Goal: Complete application form

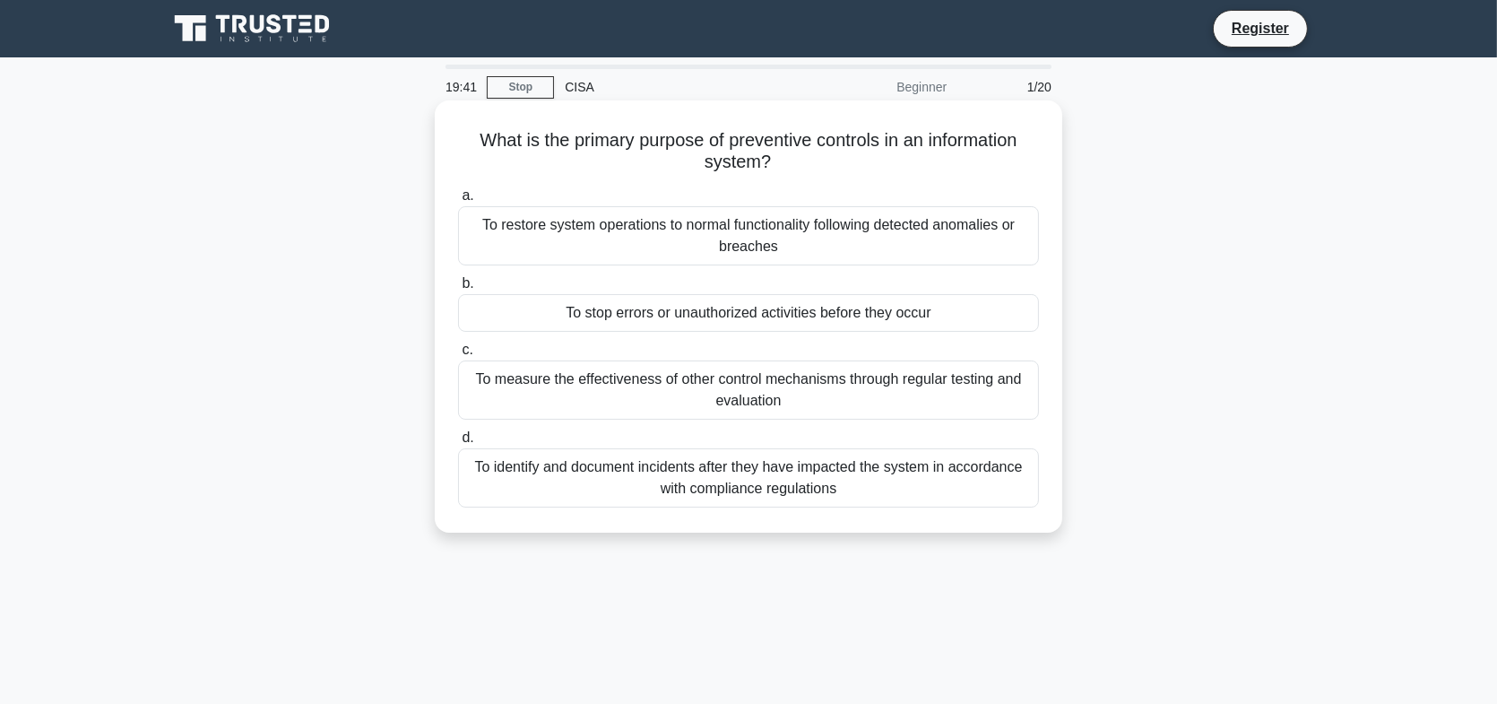
click at [958, 314] on div "To stop errors or unauthorized activities before they occur" at bounding box center [748, 313] width 581 height 38
click at [458, 290] on input "b. To stop errors or unauthorized activities before they occur" at bounding box center [458, 284] width 0 height 12
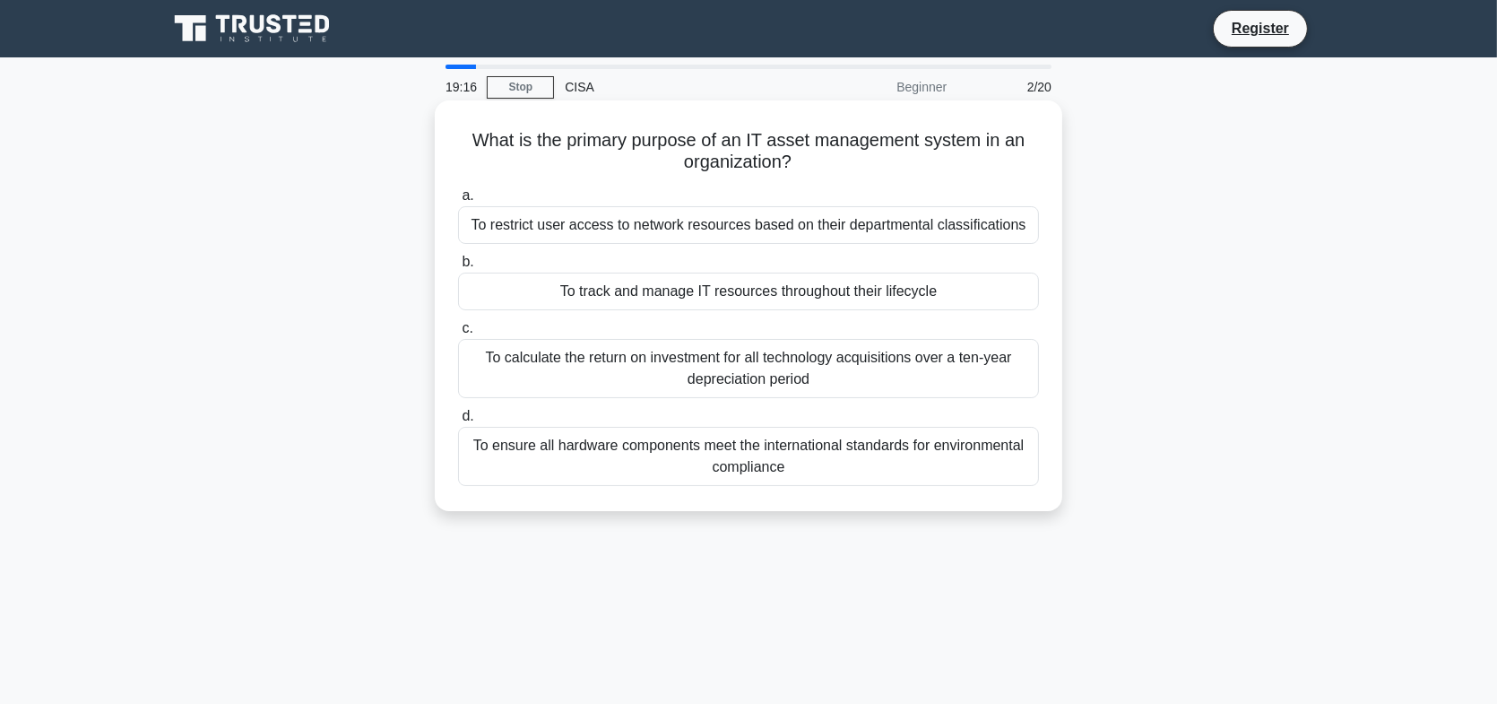
click at [932, 295] on div "To track and manage IT resources throughout their lifecycle" at bounding box center [748, 291] width 581 height 38
click at [458, 268] on input "b. To track and manage IT resources throughout their lifecycle" at bounding box center [458, 262] width 0 height 12
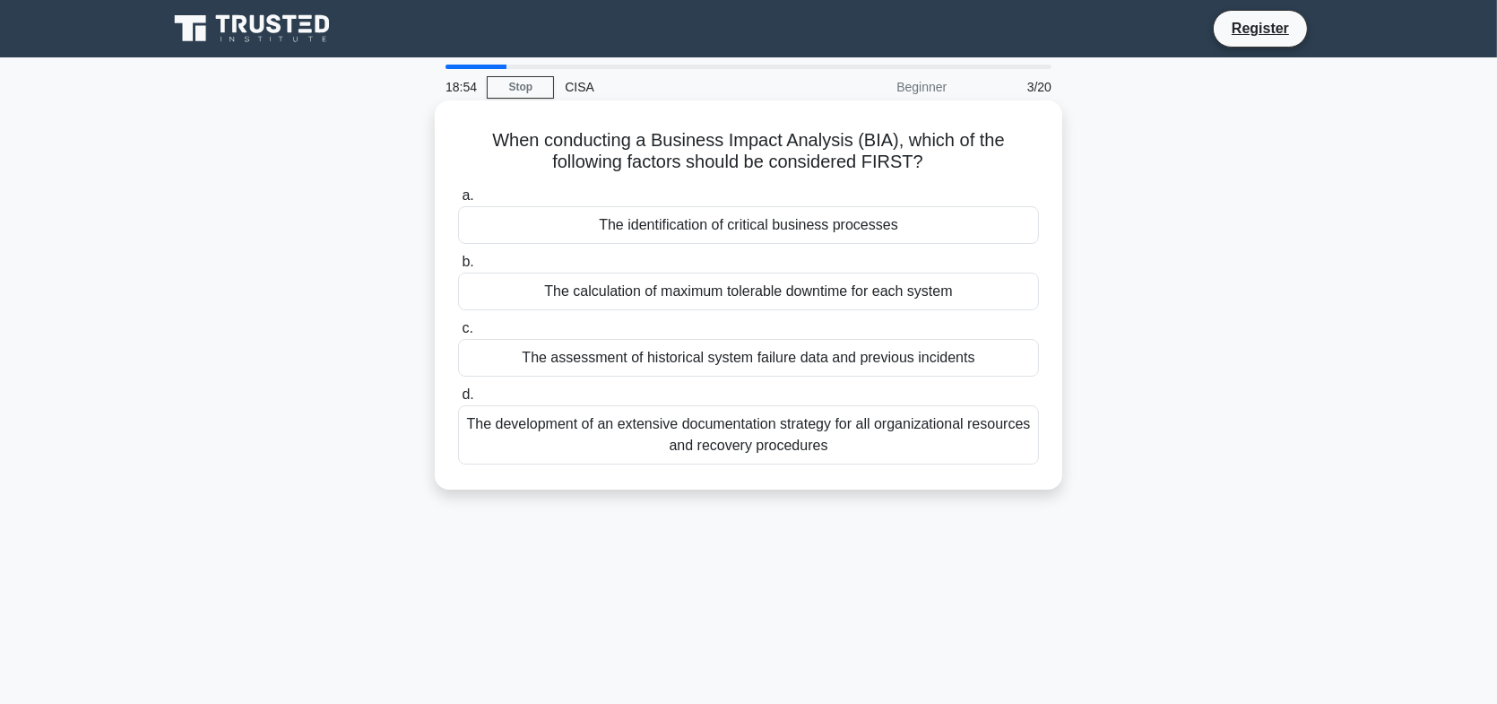
click at [923, 235] on div "The identification of critical business processes" at bounding box center [748, 225] width 581 height 38
click at [458, 202] on input "a. The identification of critical business processes" at bounding box center [458, 196] width 0 height 12
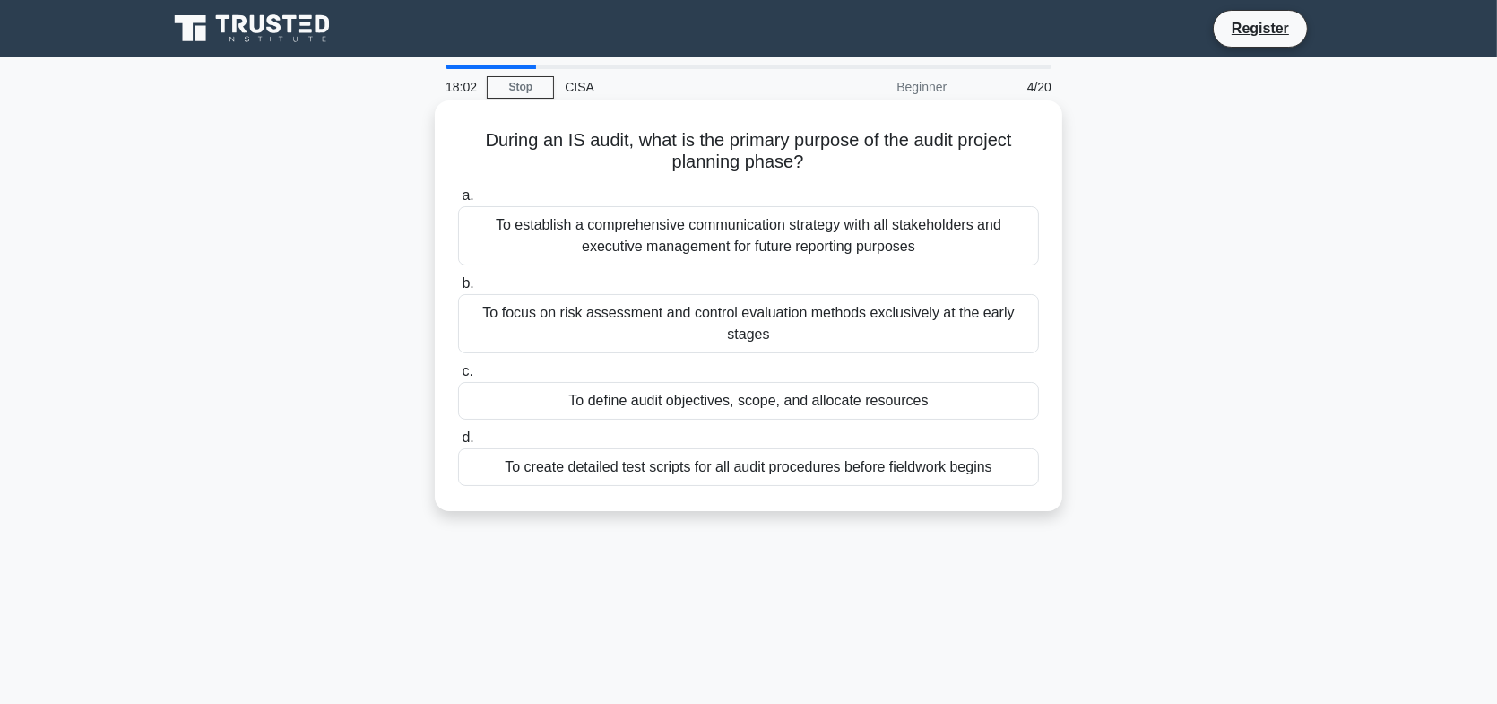
click at [728, 398] on div "To define audit objectives, scope, and allocate resources" at bounding box center [748, 401] width 581 height 38
click at [458, 377] on input "c. To define audit objectives, scope, and allocate resources" at bounding box center [458, 372] width 0 height 12
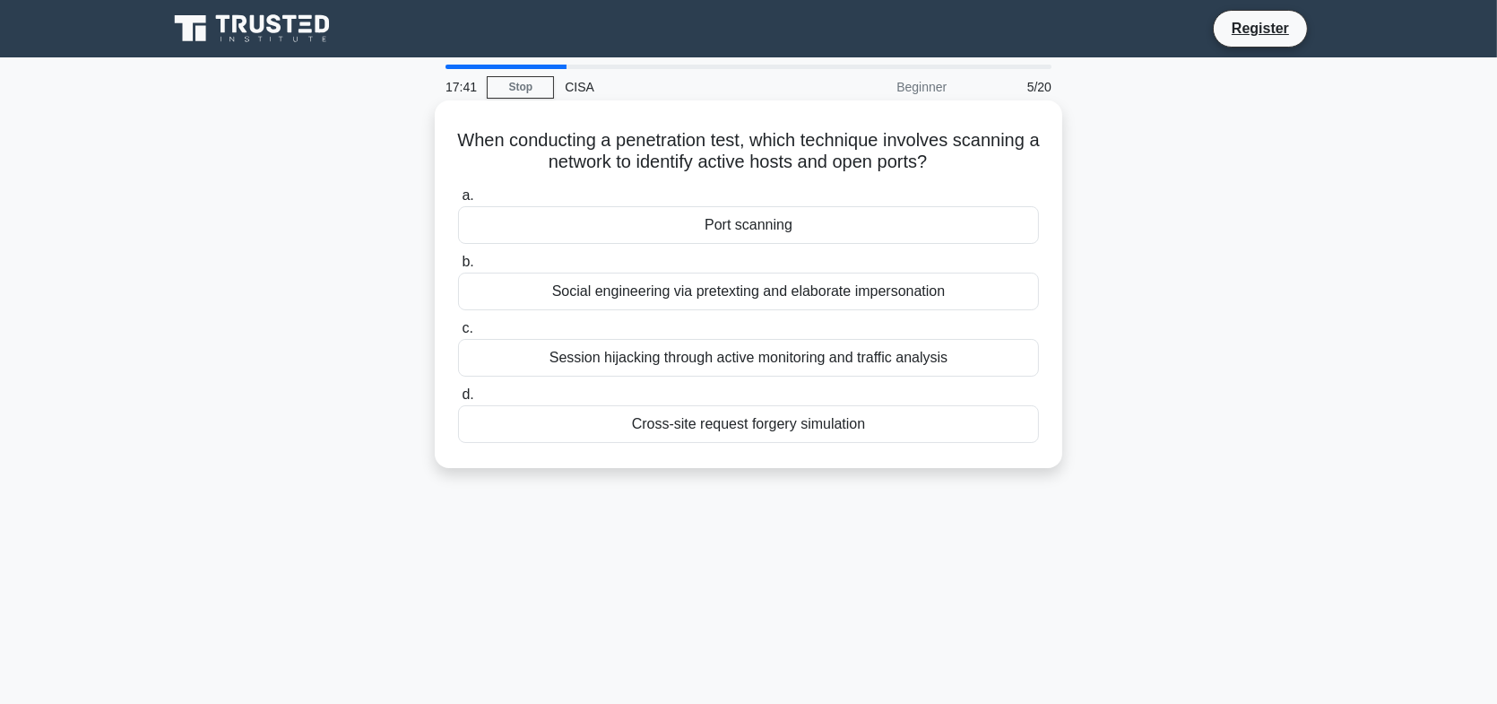
click at [819, 212] on div "Port scanning" at bounding box center [748, 225] width 581 height 38
click at [458, 202] on input "a. [GEOGRAPHIC_DATA]" at bounding box center [458, 196] width 0 height 12
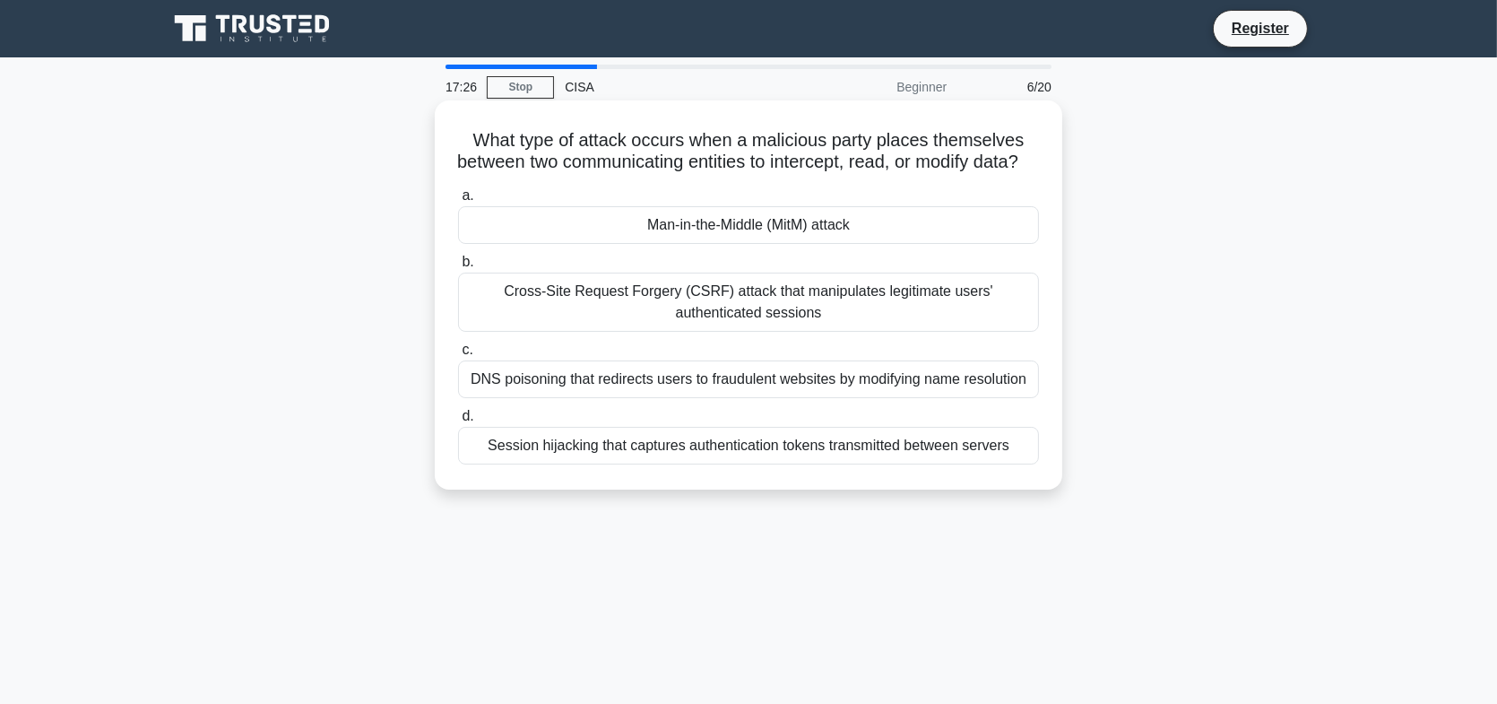
click at [764, 244] on div "Man-in-the-Middle (MitM) attack" at bounding box center [748, 225] width 581 height 38
click at [458, 202] on input "a. Man-in-the-Middle (MitM) attack" at bounding box center [458, 196] width 0 height 12
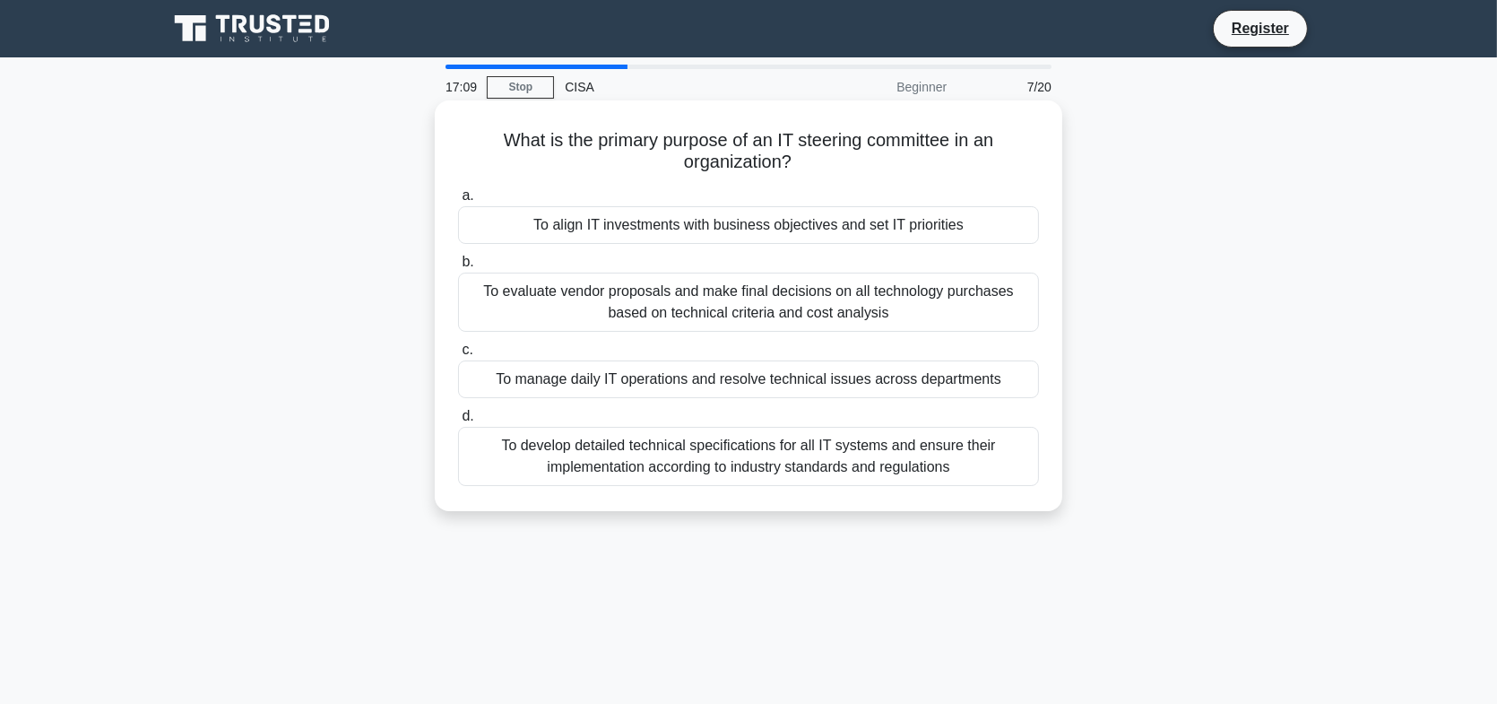
click at [768, 237] on div "To align IT investments with business objectives and set IT priorities" at bounding box center [748, 225] width 581 height 38
click at [458, 202] on input "a. To align IT investments with business objectives and set IT priorities" at bounding box center [458, 196] width 0 height 12
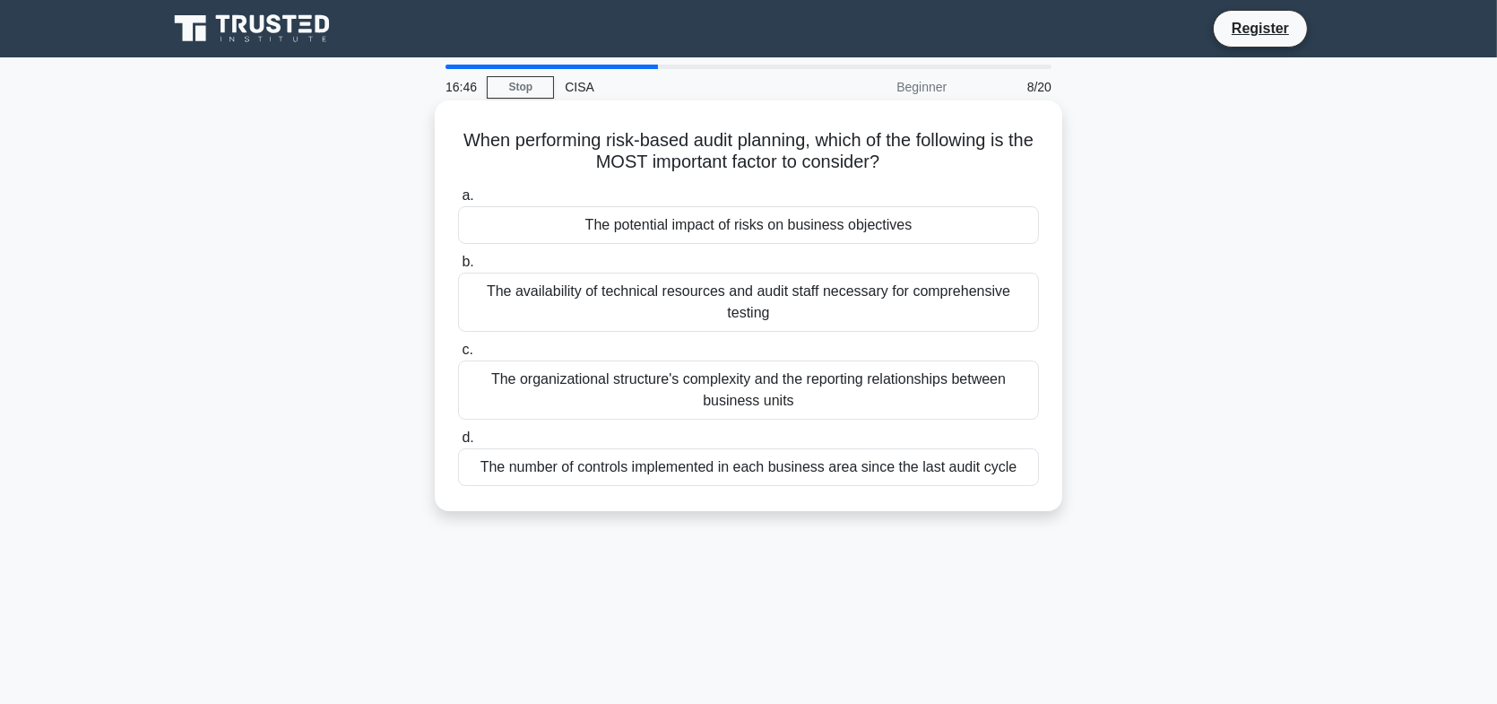
click at [746, 228] on div "The potential impact of risks on business objectives" at bounding box center [748, 225] width 581 height 38
click at [458, 202] on input "a. The potential impact of risks on business objectives" at bounding box center [458, 196] width 0 height 12
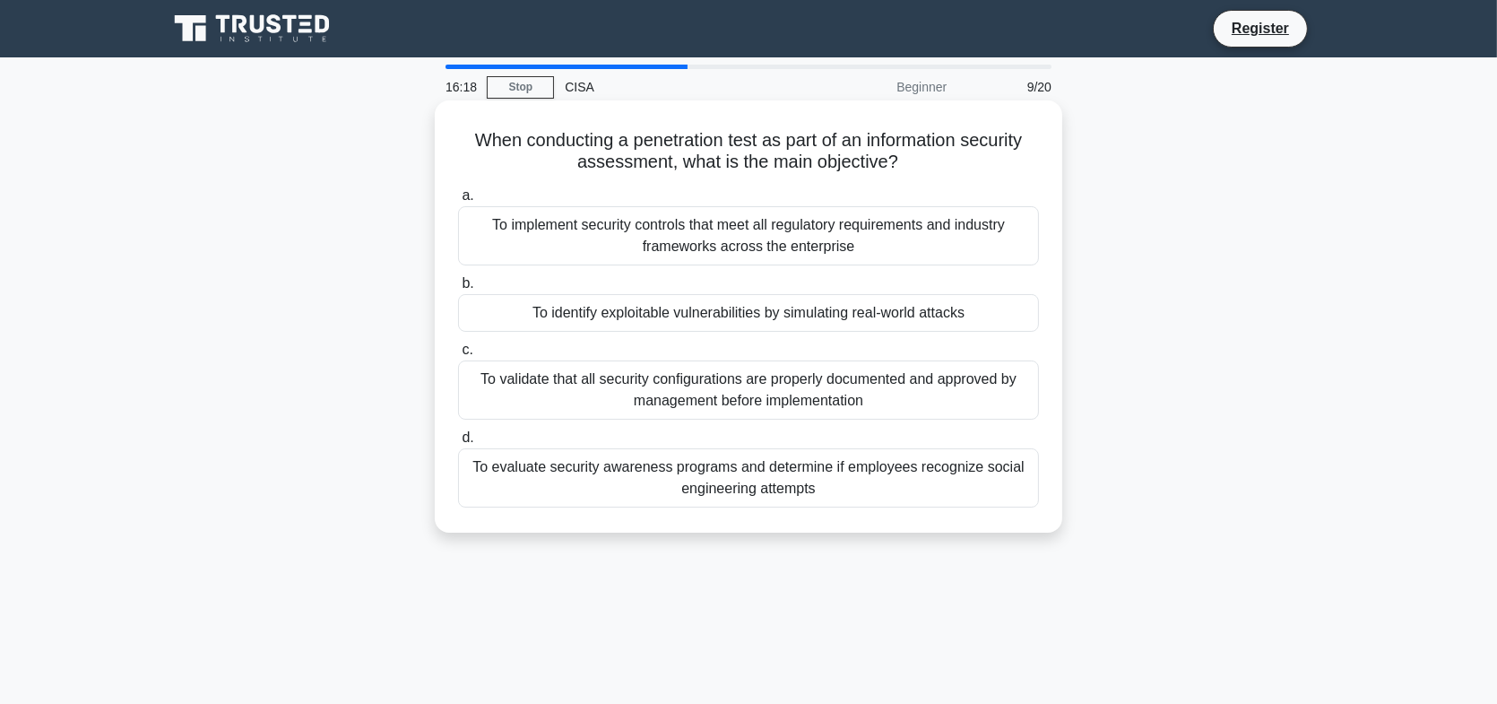
click at [880, 309] on div "To identify exploitable vulnerabilities by simulating real-world attacks" at bounding box center [748, 313] width 581 height 38
click at [458, 290] on input "b. To identify exploitable vulnerabilities by simulating real-world attacks" at bounding box center [458, 284] width 0 height 12
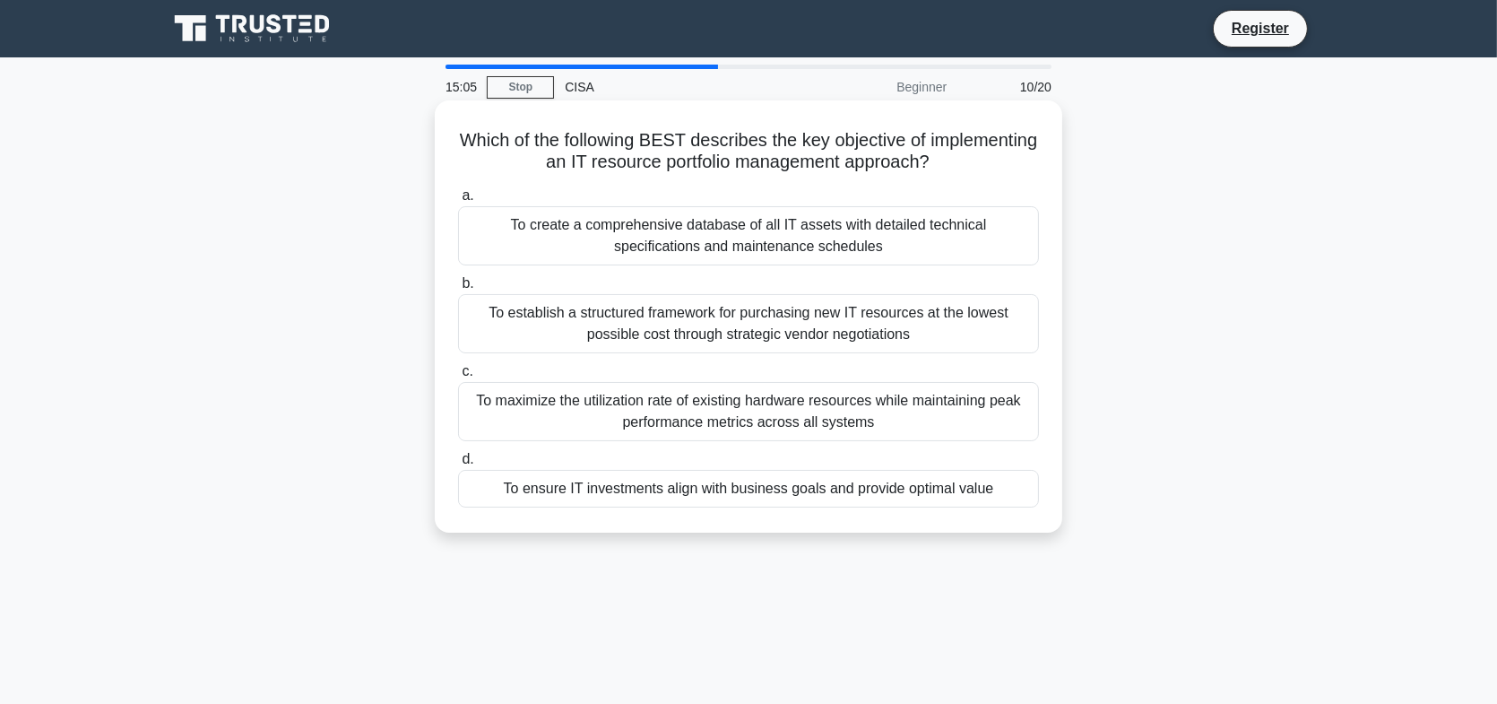
click at [815, 488] on div "To ensure IT investments align with business goals and provide optimal value" at bounding box center [748, 489] width 581 height 38
click at [458, 465] on input "d. To ensure IT investments align with business goals and provide optimal value" at bounding box center [458, 460] width 0 height 12
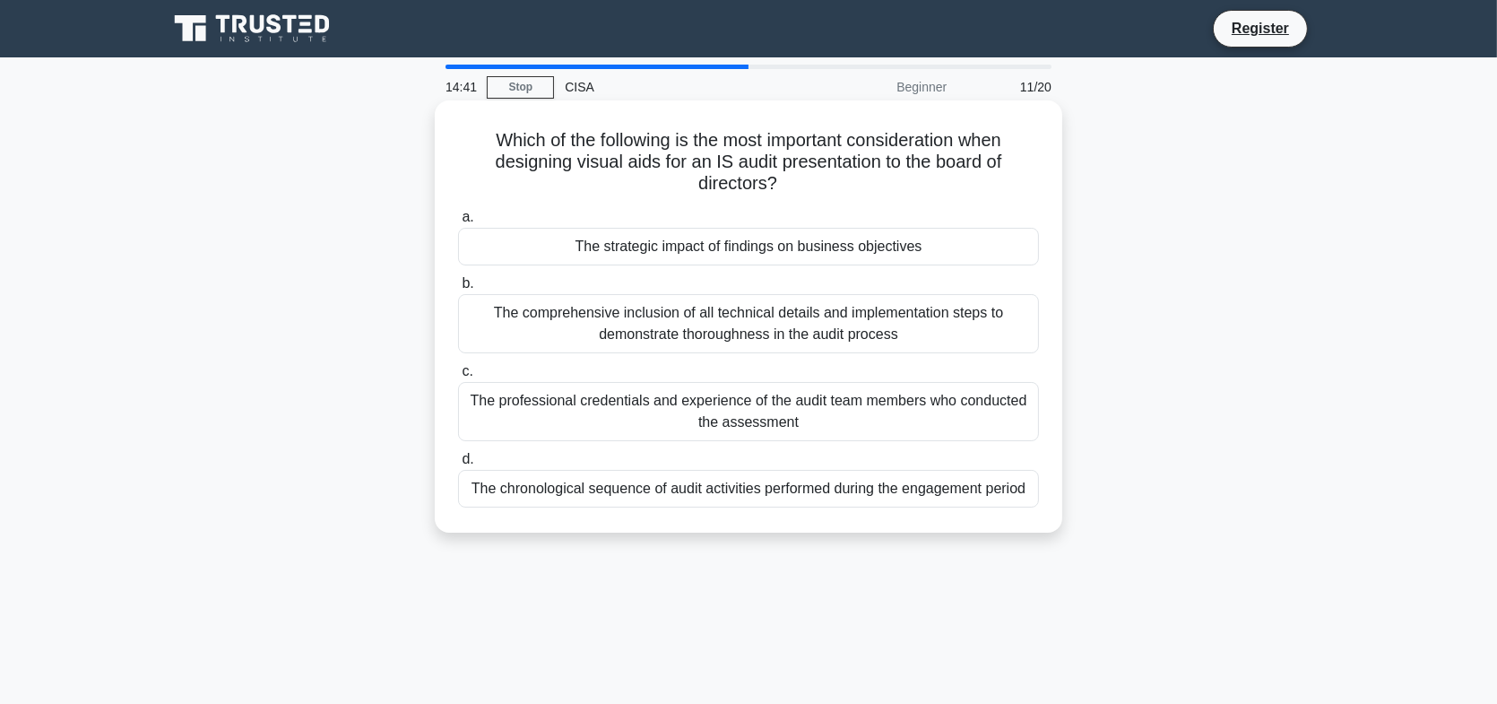
click at [720, 250] on div "The strategic impact of findings on business objectives" at bounding box center [748, 247] width 581 height 38
click at [458, 223] on input "a. The strategic impact of findings on business objectives" at bounding box center [458, 218] width 0 height 12
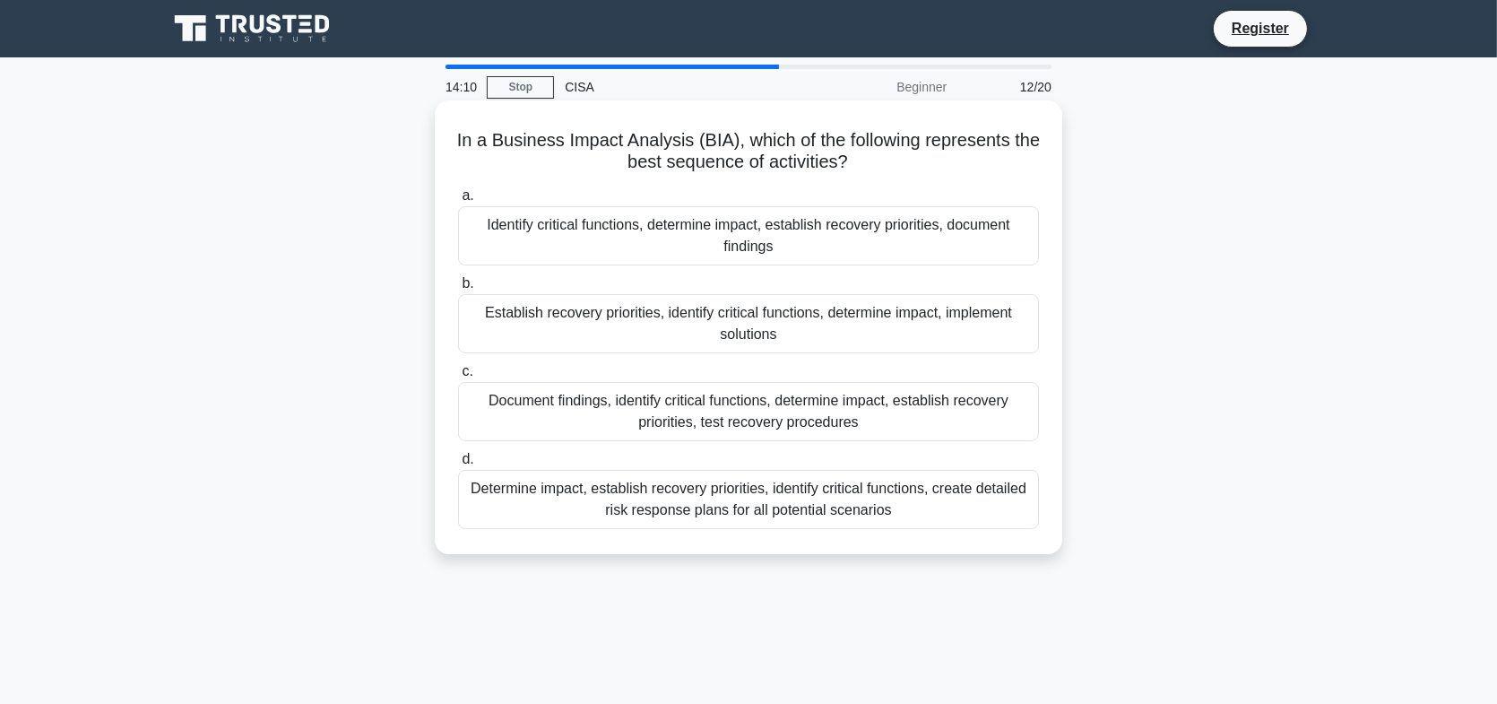
click at [670, 246] on div "Identify critical functions, determine impact, establish recovery priorities, d…" at bounding box center [748, 235] width 581 height 59
click at [458, 202] on input "a. Identify critical functions, determine impact, establish recovery priorities…" at bounding box center [458, 196] width 0 height 12
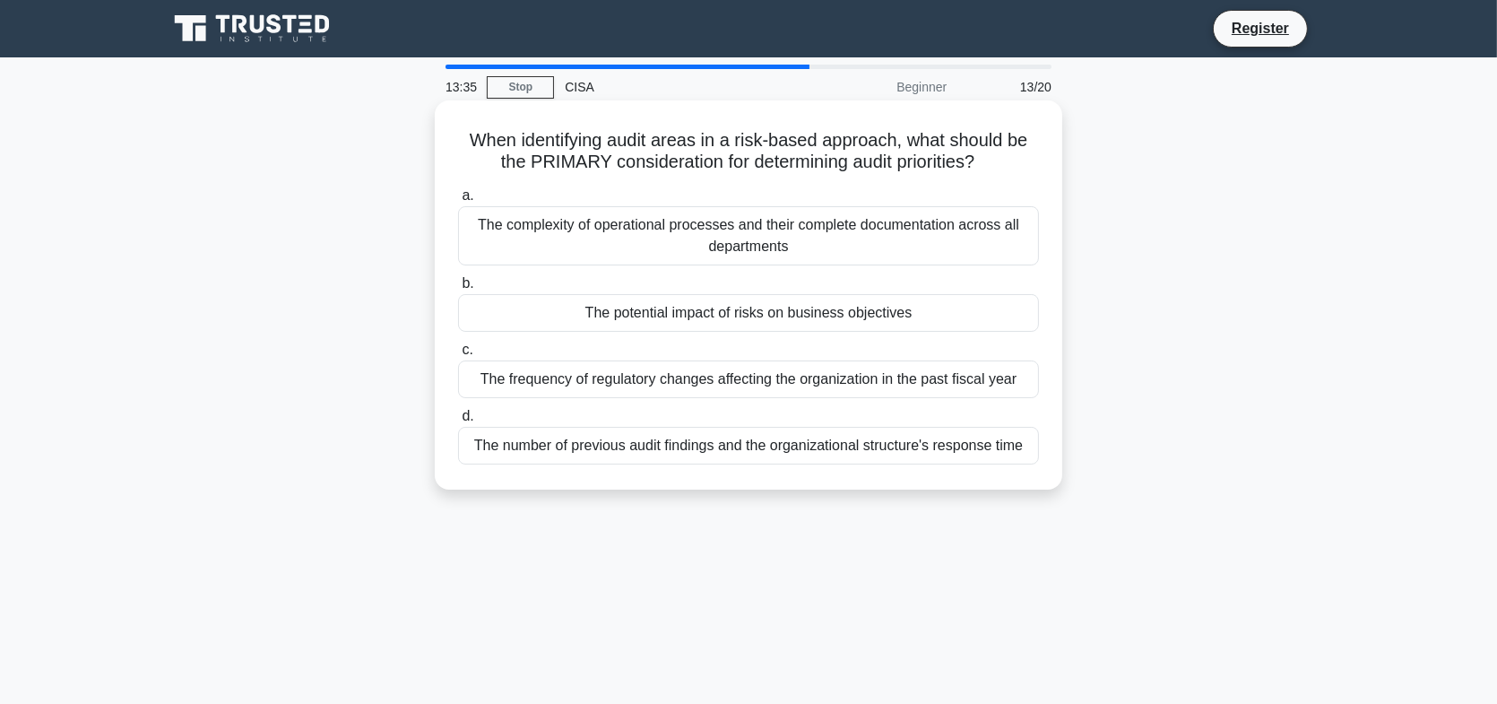
click at [863, 308] on div "The potential impact of risks on business objectives" at bounding box center [748, 313] width 581 height 38
click at [458, 290] on input "b. The potential impact of risks on business objectives" at bounding box center [458, 284] width 0 height 12
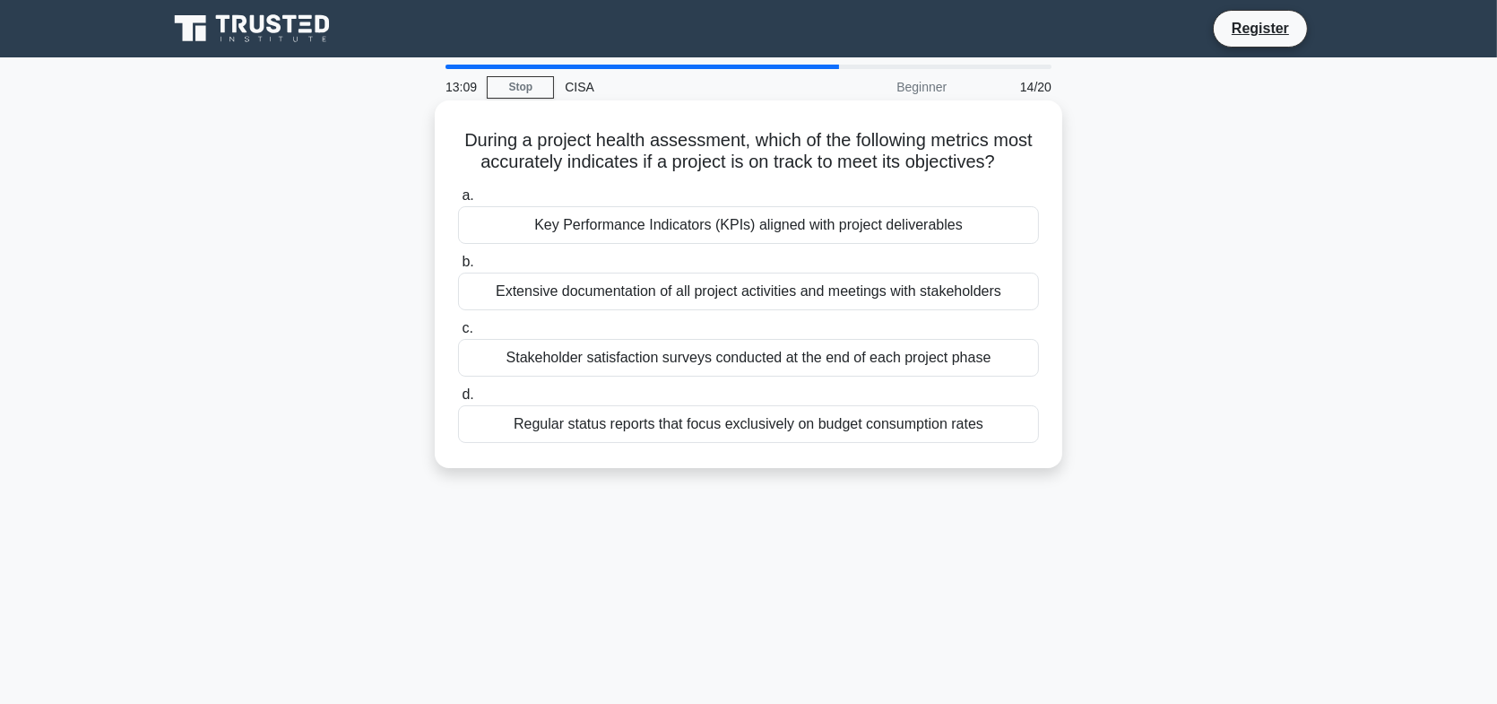
click at [788, 244] on div "Key Performance Indicators (KPIs) aligned with project deliverables" at bounding box center [748, 225] width 581 height 38
click at [458, 202] on input "a. Key Performance Indicators (KPIs) aligned with project deliverables" at bounding box center [458, 196] width 0 height 12
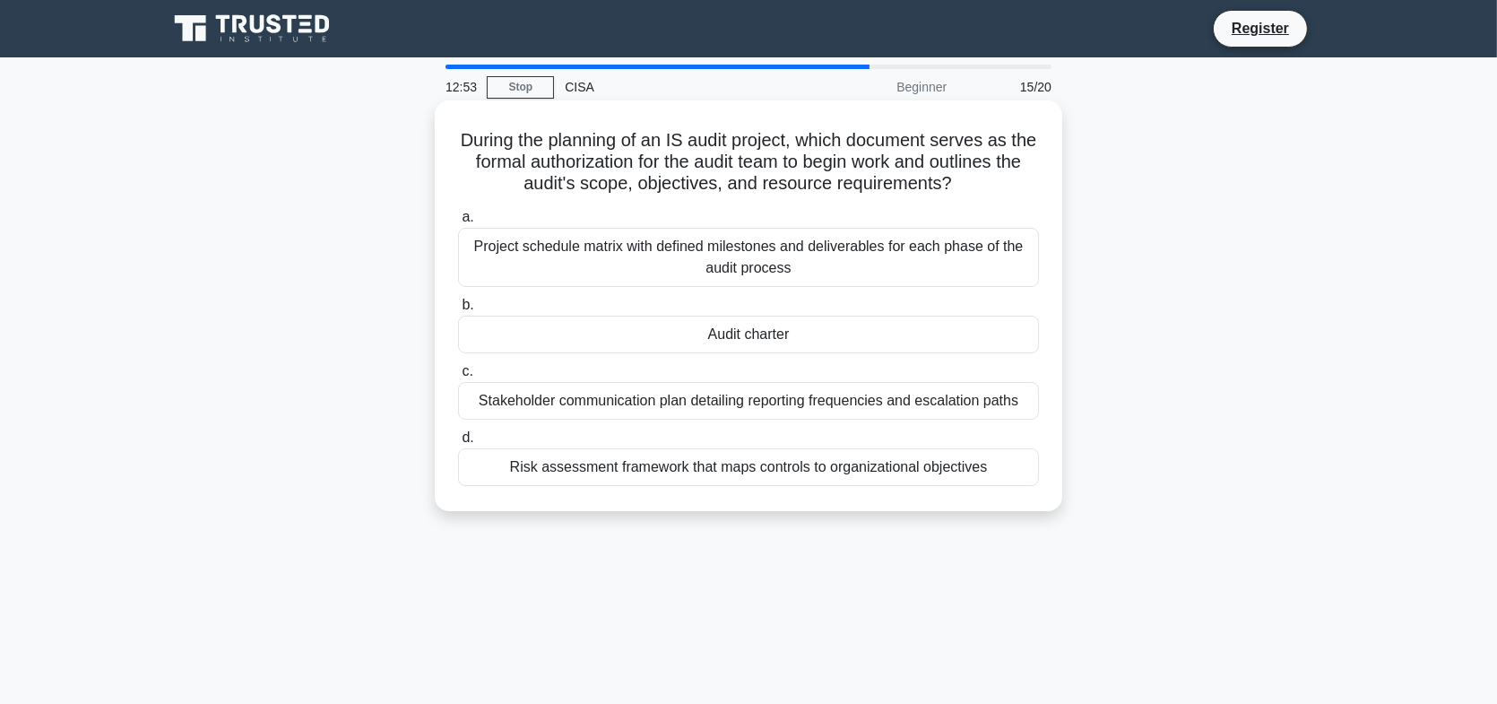
click at [727, 344] on div "Audit charter" at bounding box center [748, 334] width 581 height 38
click at [458, 311] on input "b. Audit charter" at bounding box center [458, 305] width 0 height 12
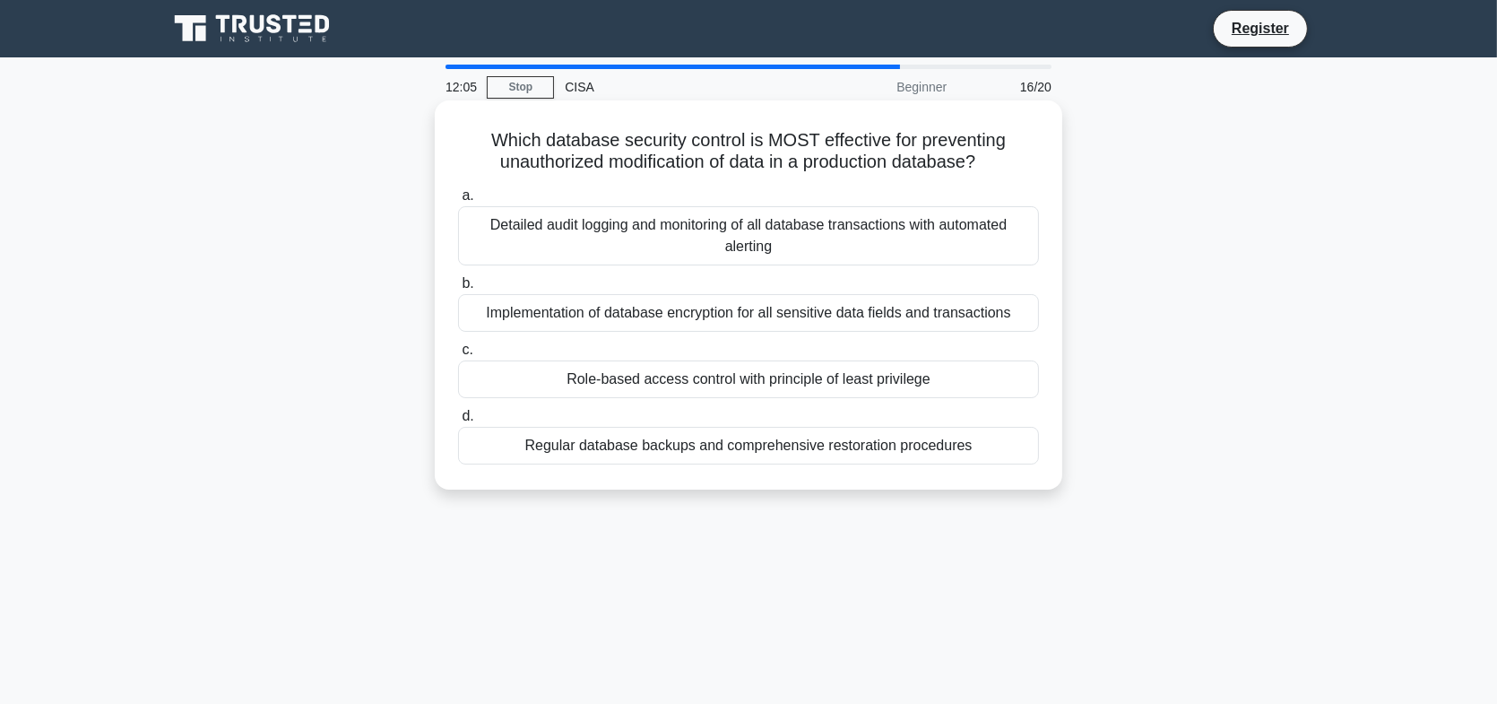
click at [710, 376] on div "Role-based access control with principle of least privilege" at bounding box center [748, 379] width 581 height 38
click at [458, 356] on input "c. Role-based access control with principle of least privilege" at bounding box center [458, 350] width 0 height 12
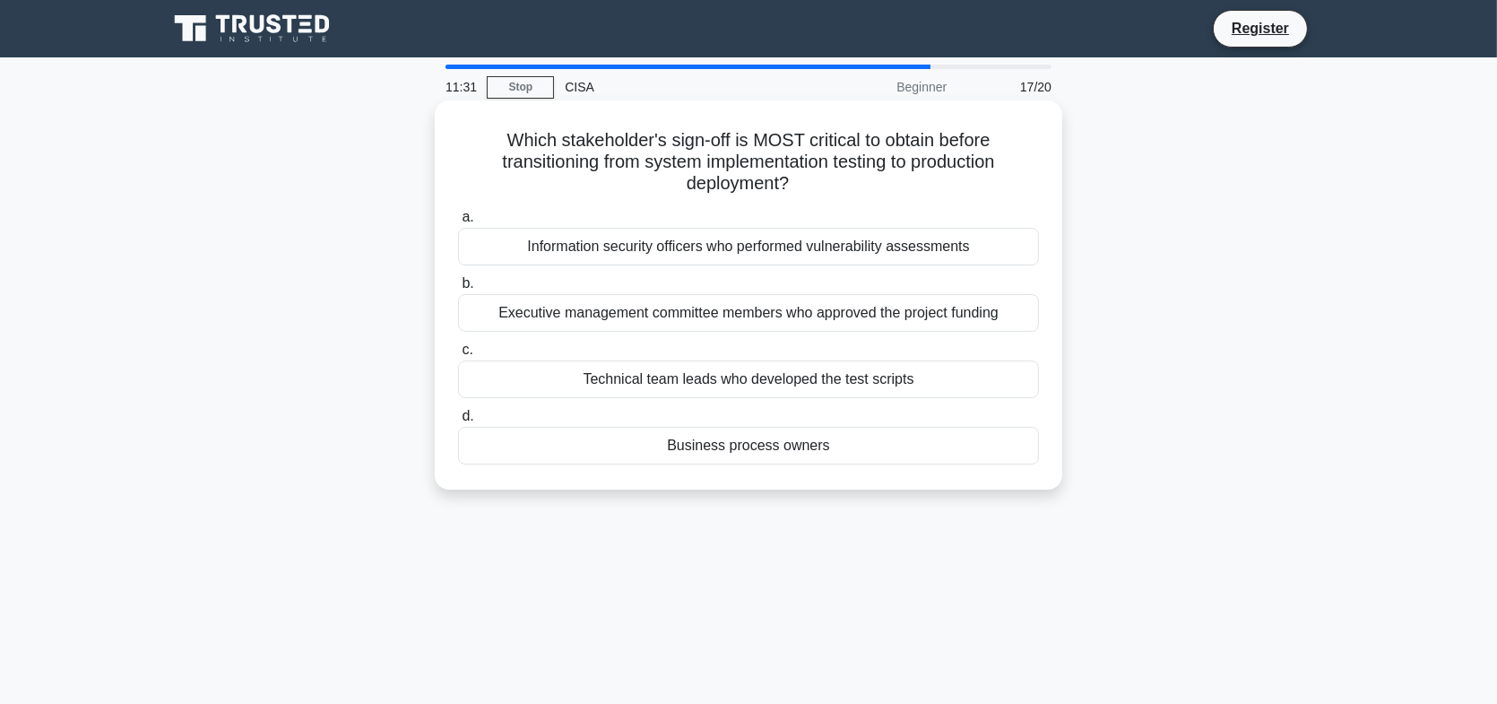
click at [742, 449] on div "Business process owners" at bounding box center [748, 446] width 581 height 38
click at [458, 422] on input "d. Business process owners" at bounding box center [458, 417] width 0 height 12
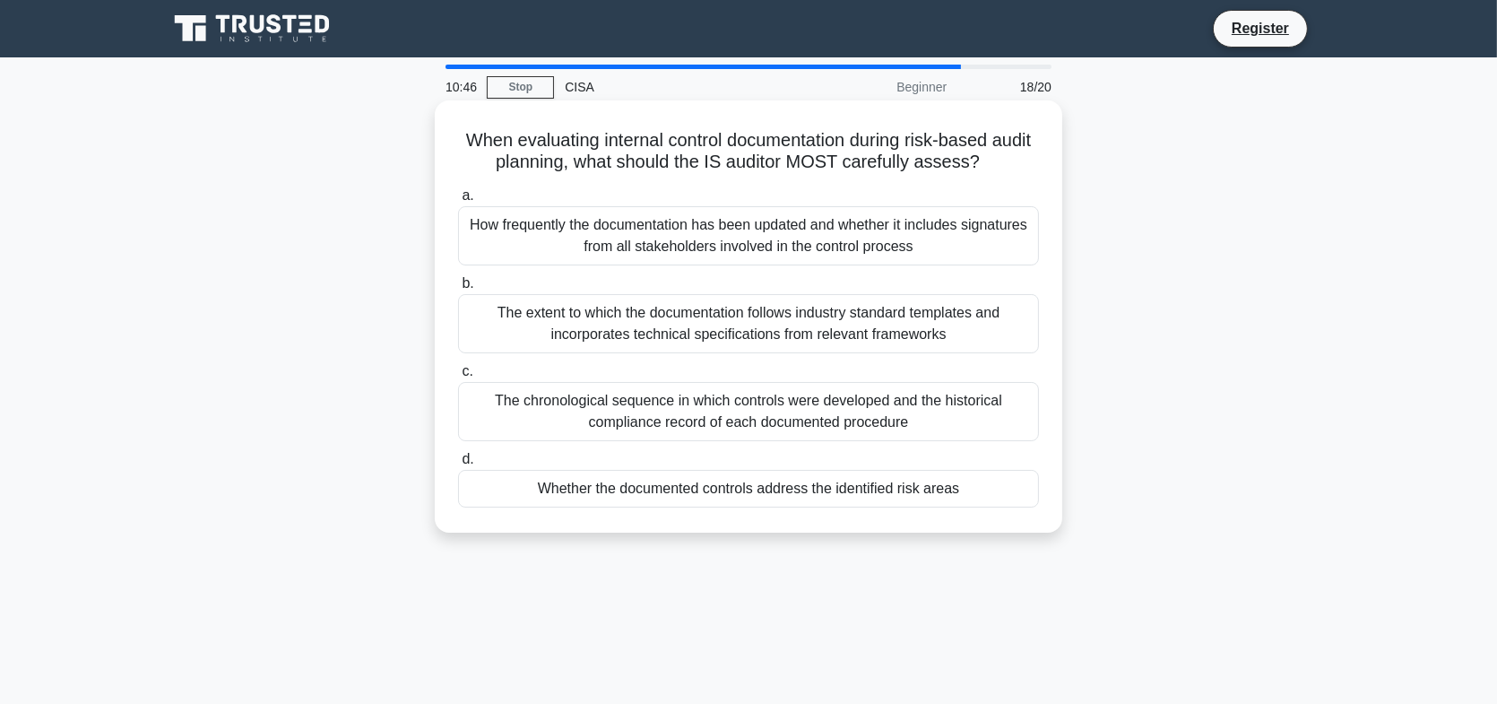
click at [817, 498] on div "Whether the documented controls address the identified risk areas" at bounding box center [748, 489] width 581 height 38
click at [458, 465] on input "d. Whether the documented controls address the identified risk areas" at bounding box center [458, 460] width 0 height 12
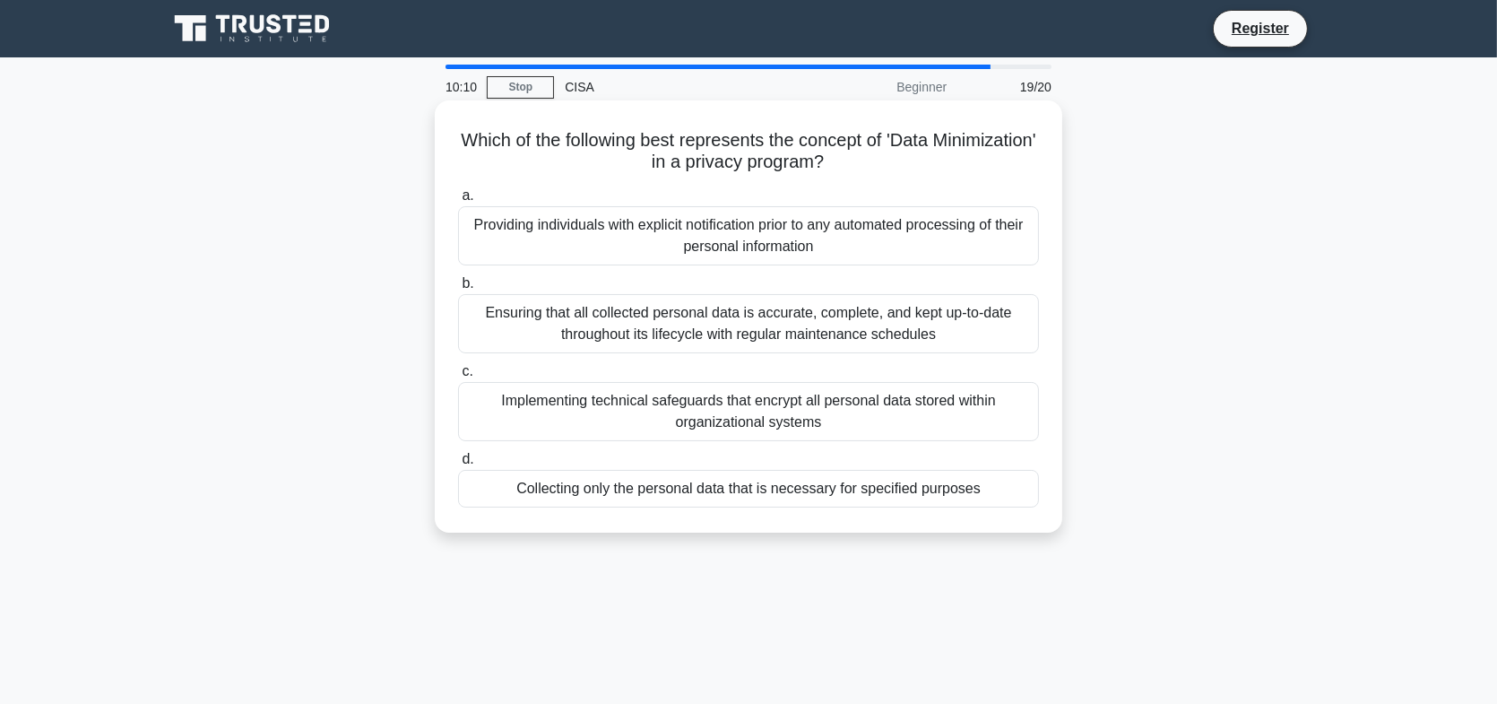
click at [693, 491] on div "Collecting only the personal data that is necessary for specified purposes" at bounding box center [748, 489] width 581 height 38
click at [458, 465] on input "d. Collecting only the personal data that is necessary for specified purposes" at bounding box center [458, 460] width 0 height 12
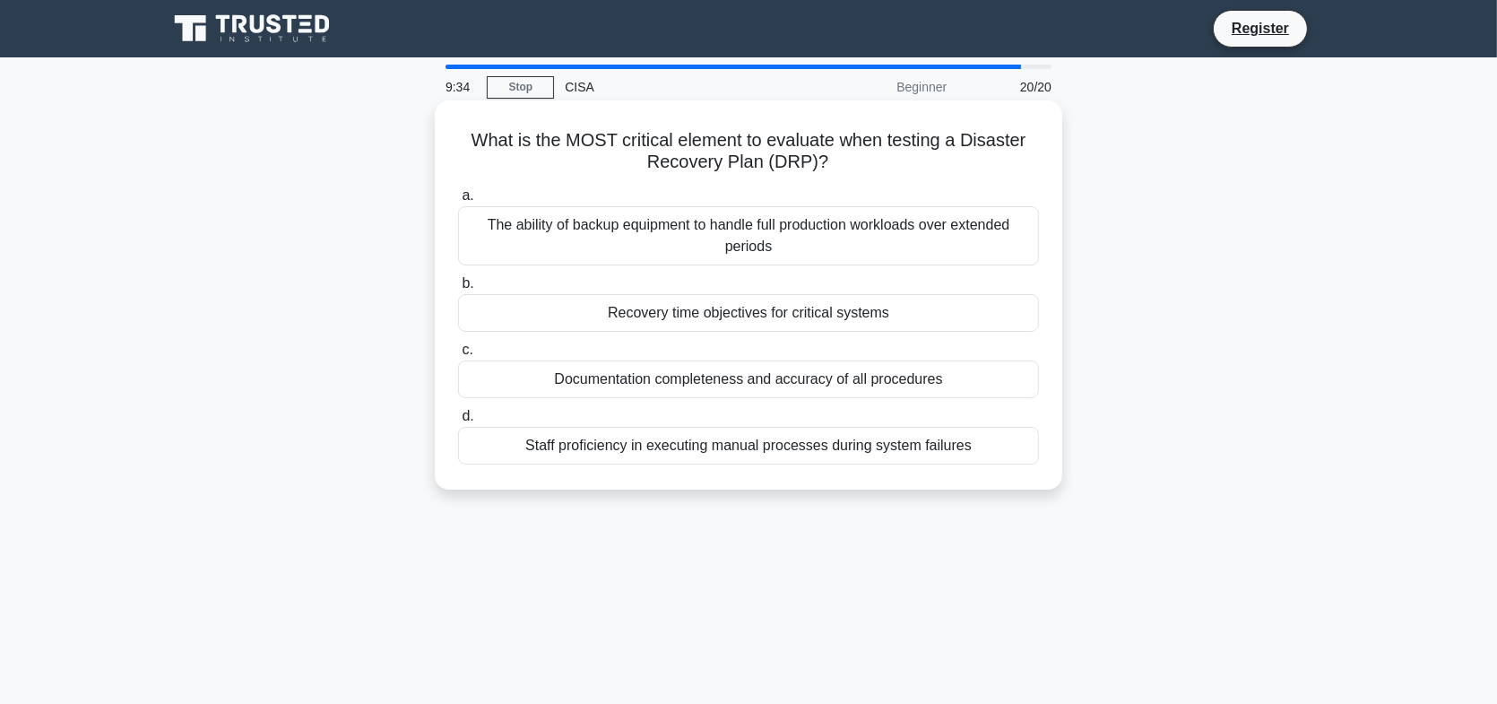
click at [736, 307] on div "Recovery time objectives for critical systems" at bounding box center [748, 313] width 581 height 38
click at [458, 290] on input "b. Recovery time objectives for critical systems" at bounding box center [458, 284] width 0 height 12
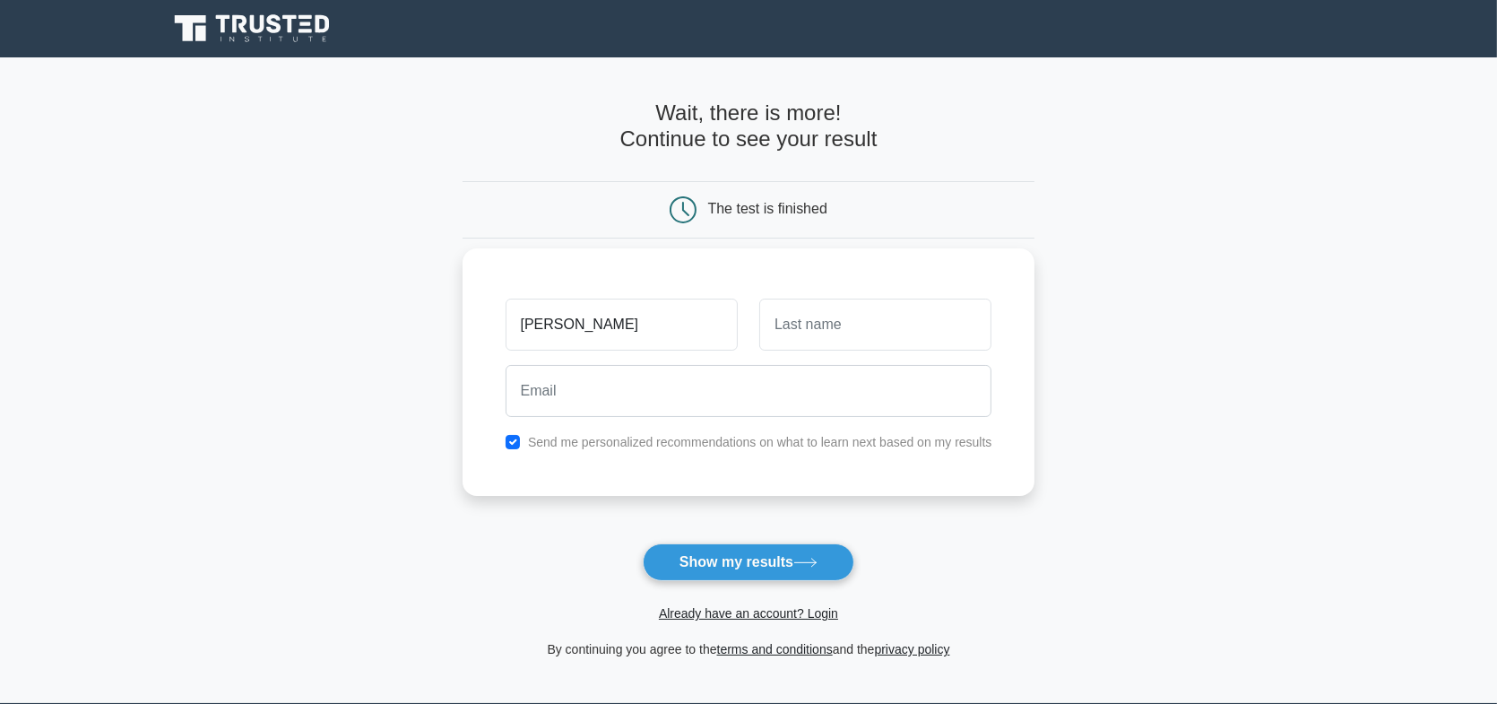
type input "[PERSON_NAME]"
type input "elmore"
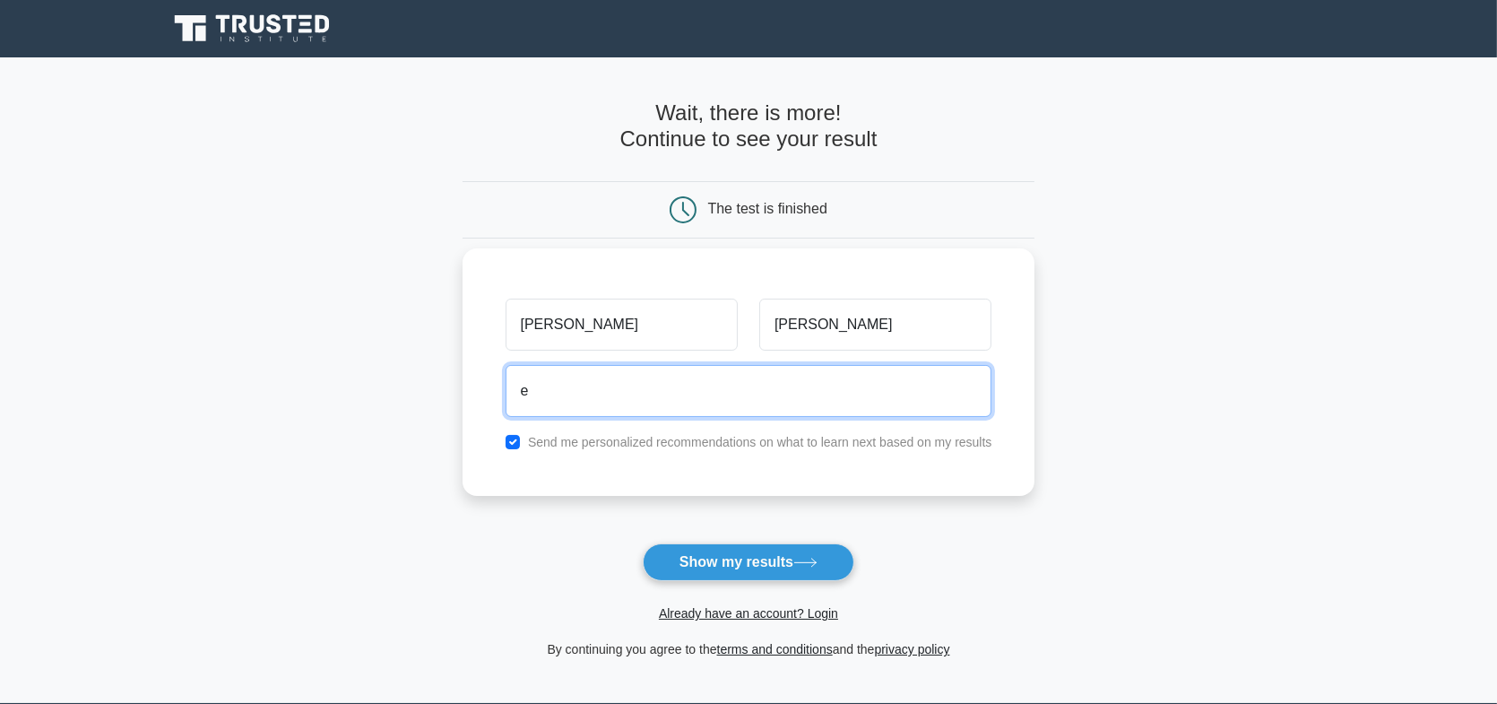
type input "edelmore1019@gmail.com"
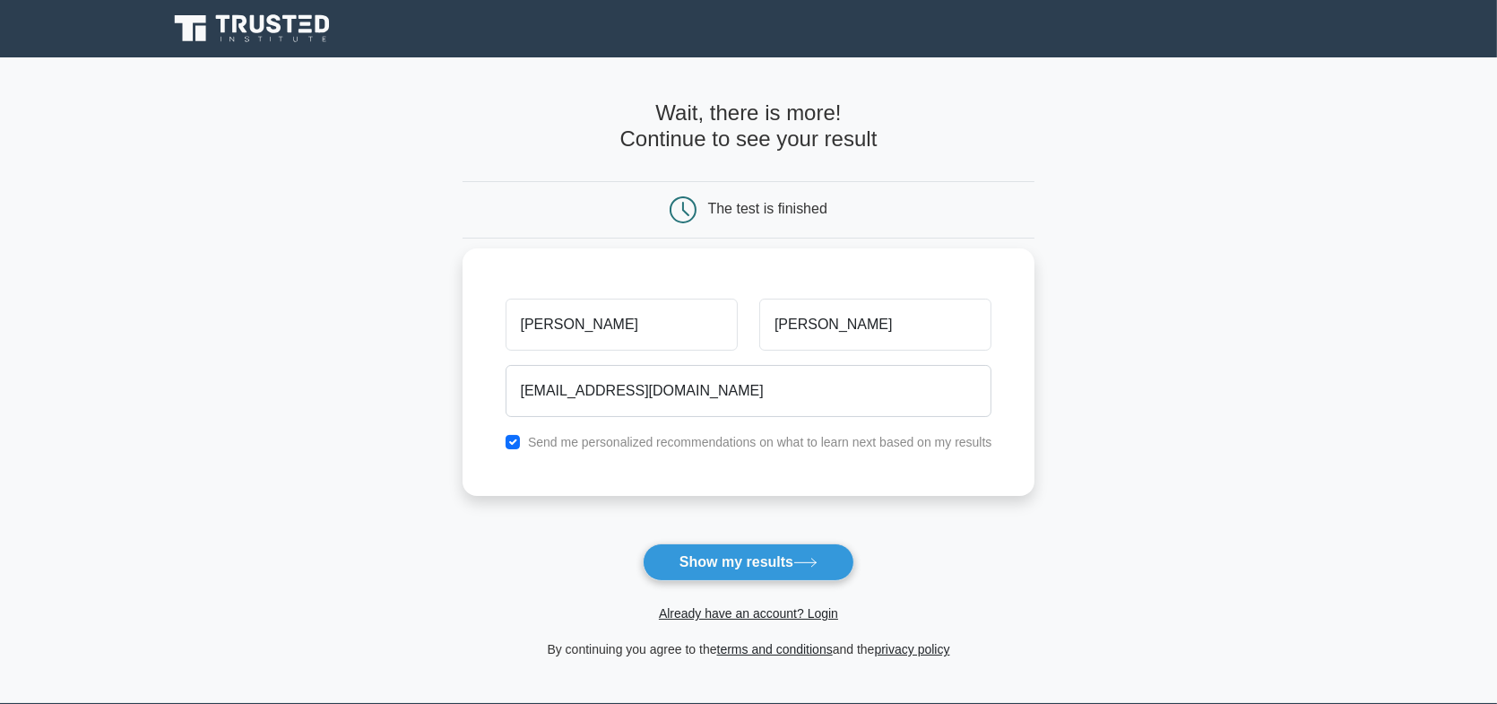
click at [523, 448] on div "Send me personalized recommendations on what to learn next based on my results" at bounding box center [749, 442] width 508 height 22
click at [515, 445] on input "checkbox" at bounding box center [513, 442] width 14 height 14
checkbox input "false"
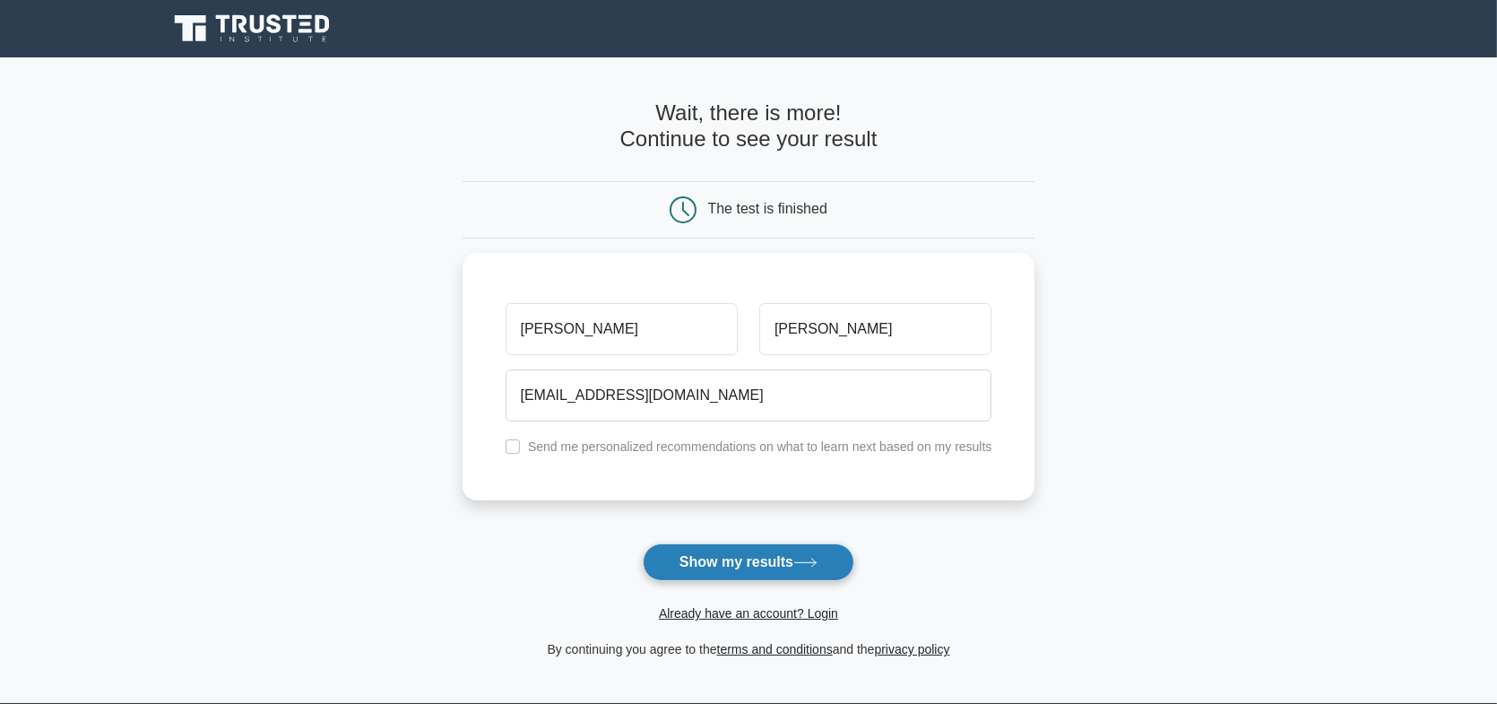
click at [729, 565] on button "Show my results" at bounding box center [749, 562] width 212 height 38
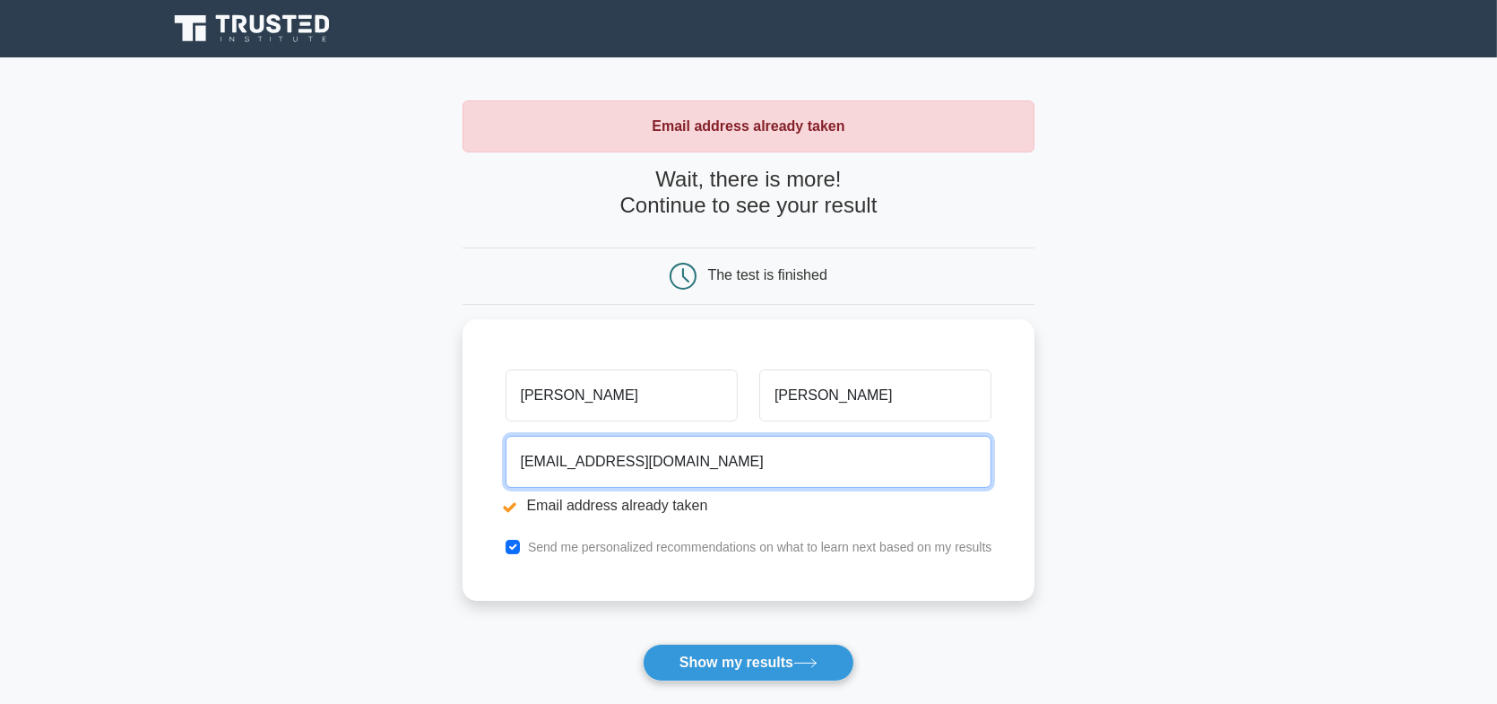
drag, startPoint x: 736, startPoint y: 463, endPoint x: 344, endPoint y: 448, distance: 392.0
click at [345, 449] on main "Email address already taken Wait, there is more! Continue to see your result Th…" at bounding box center [748, 430] width 1497 height 746
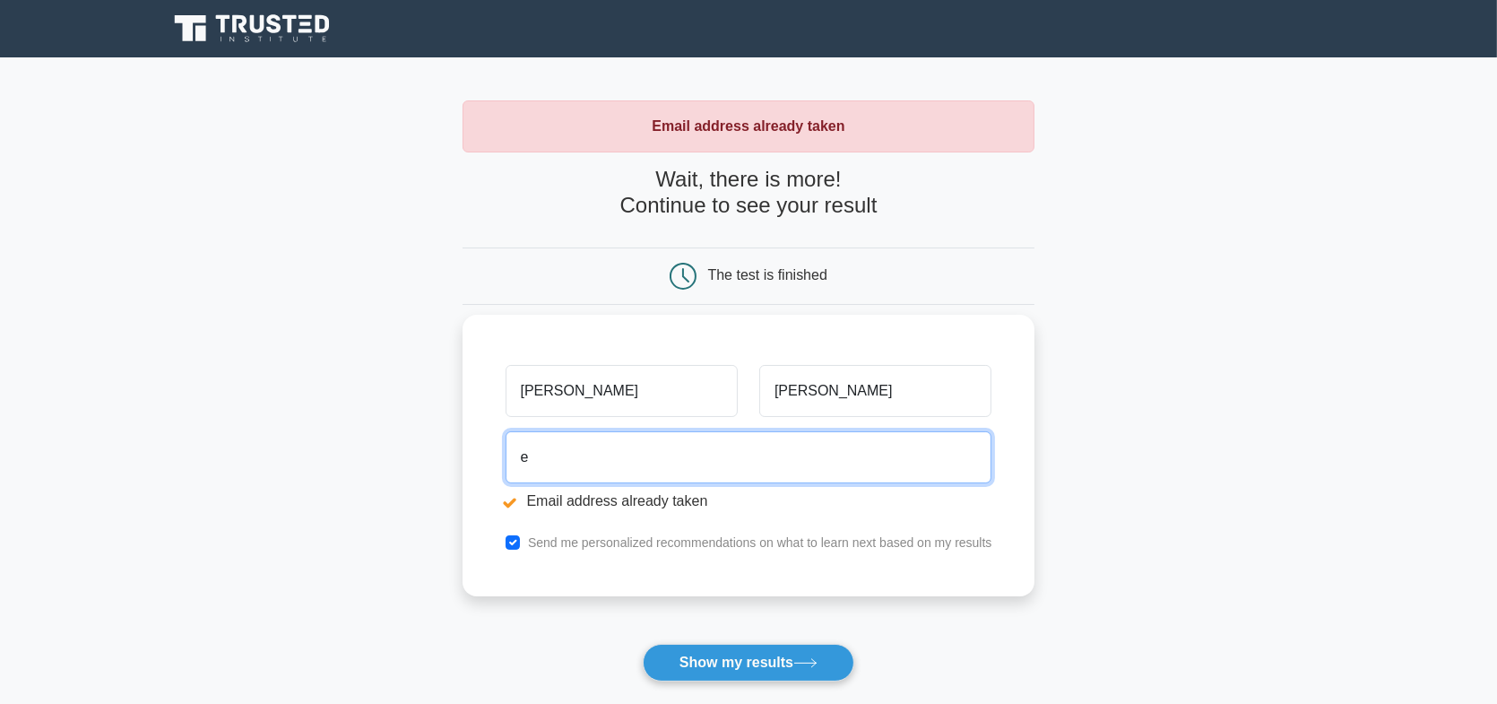
type input "epressley1107@gmail.com"
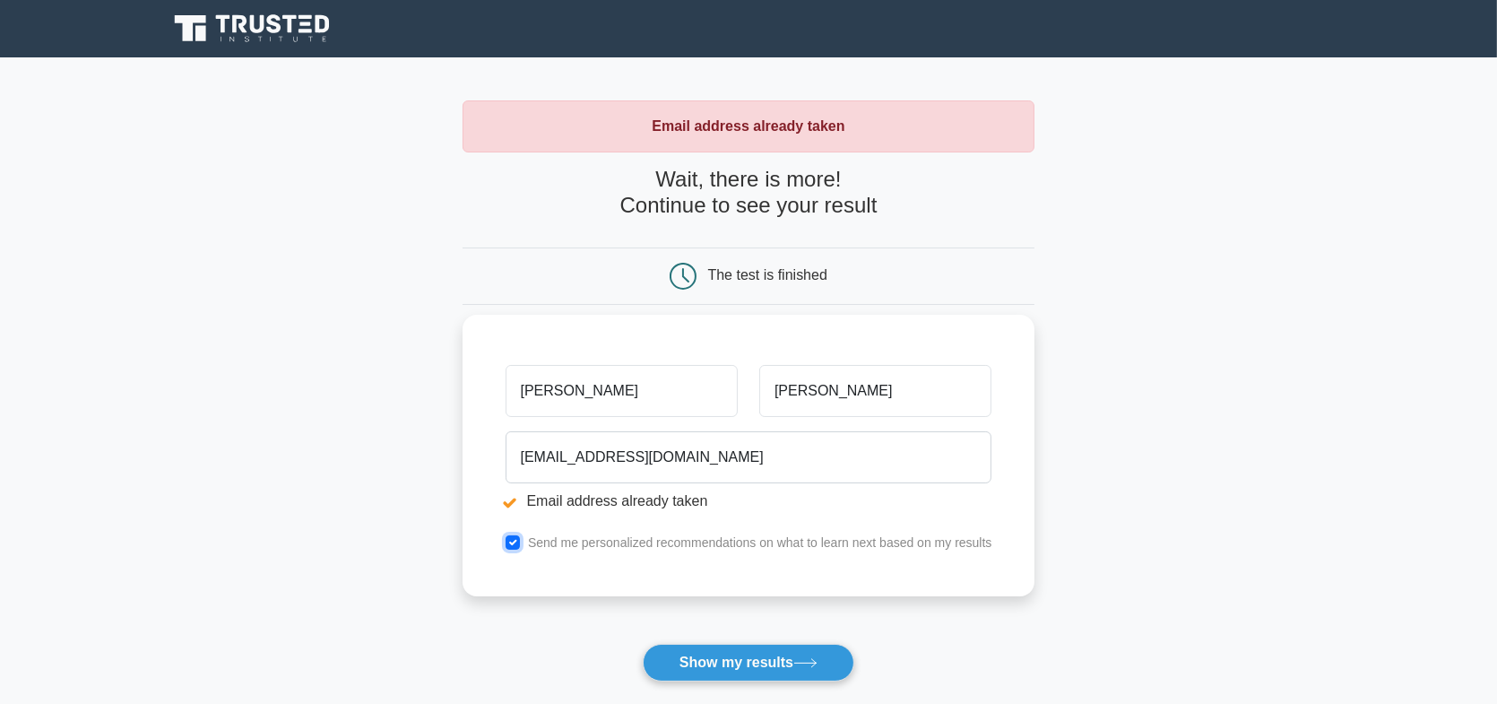
click at [509, 535] on input "checkbox" at bounding box center [513, 542] width 14 height 14
checkbox input "false"
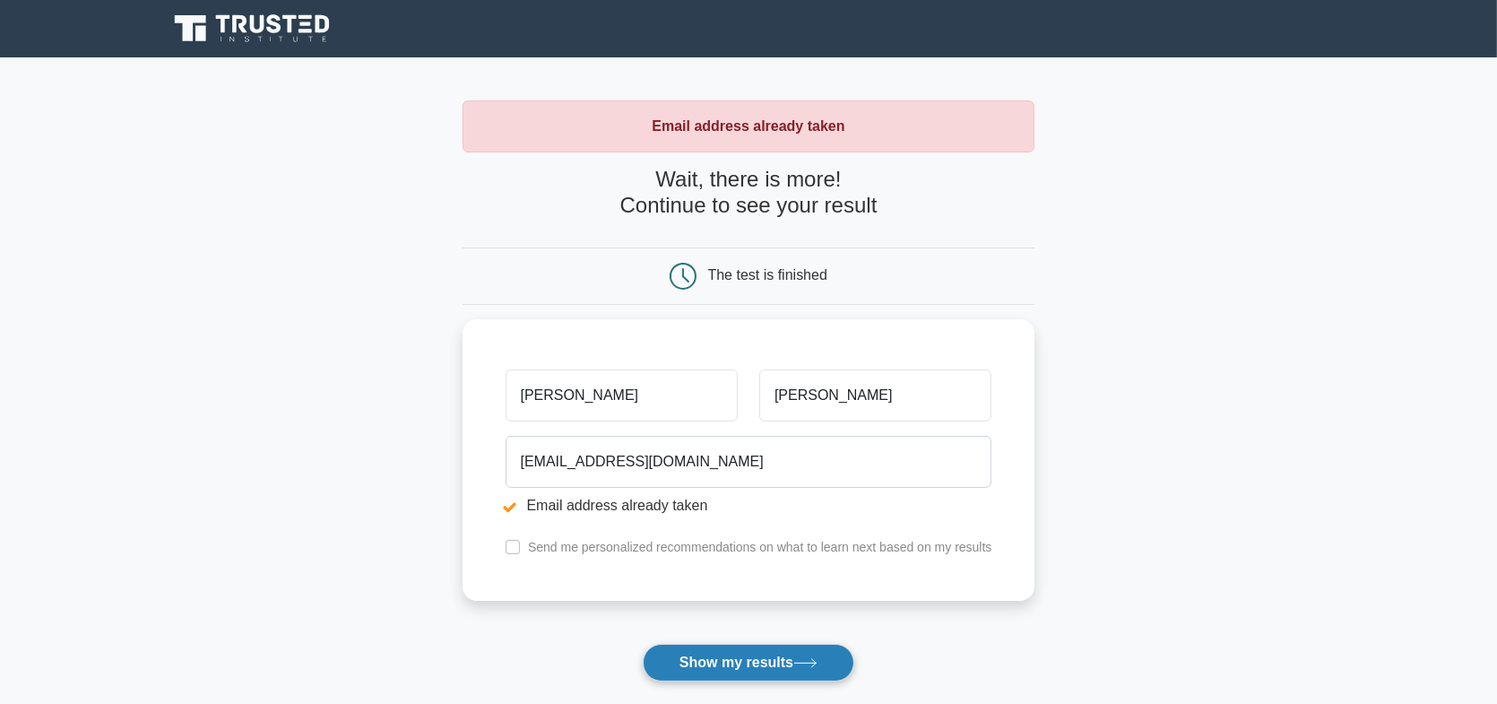
click at [719, 660] on button "Show my results" at bounding box center [749, 663] width 212 height 38
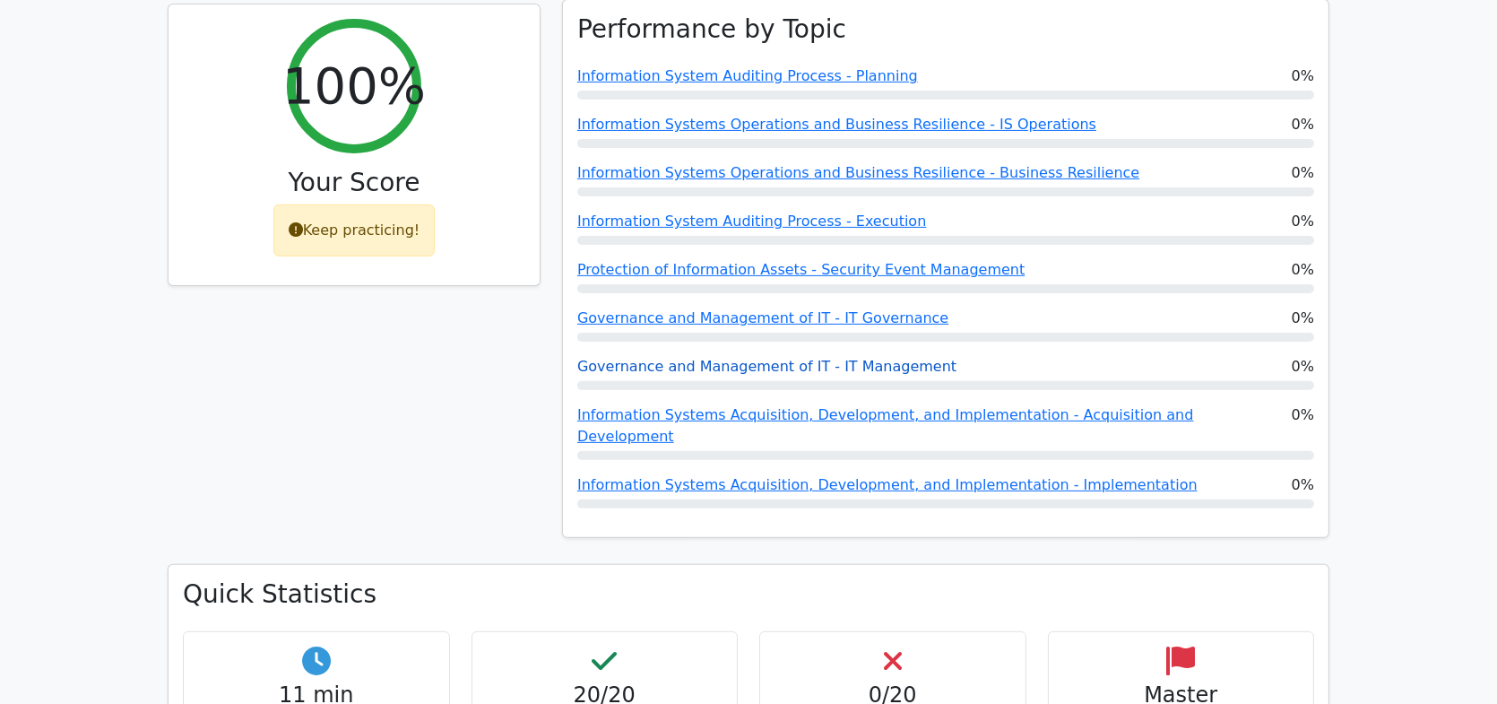
scroll to position [717, 0]
